Goal: Check status: Check status

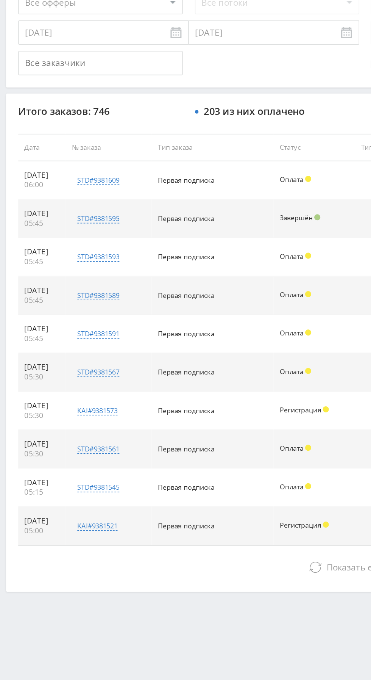
click at [136, 574] on button "Показать ещё 10 из 736" at bounding box center [227, 579] width 432 height 15
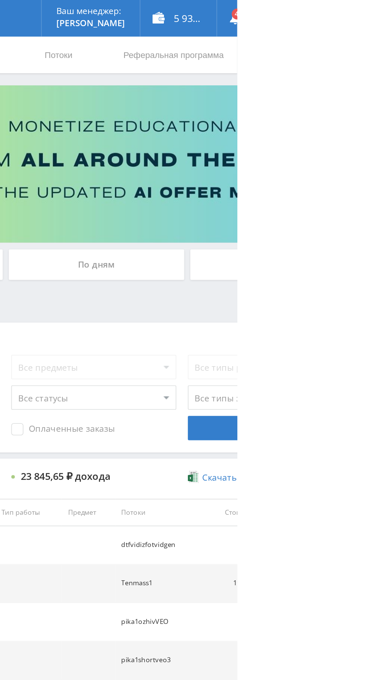
click at [279, 160] on div "По дням" at bounding box center [283, 164] width 109 height 19
click at [0, 0] on input "По дням" at bounding box center [0, 0] width 0 height 0
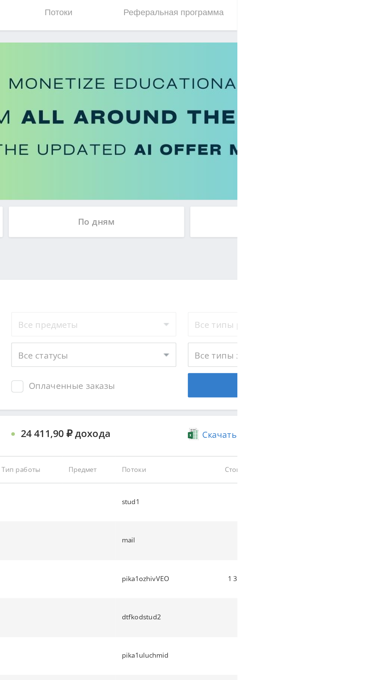
click at [269, 157] on div "По дням" at bounding box center [283, 164] width 109 height 19
click at [0, 0] on input "По дням" at bounding box center [0, 0] width 0 height 0
